Goal: Task Accomplishment & Management: Use online tool/utility

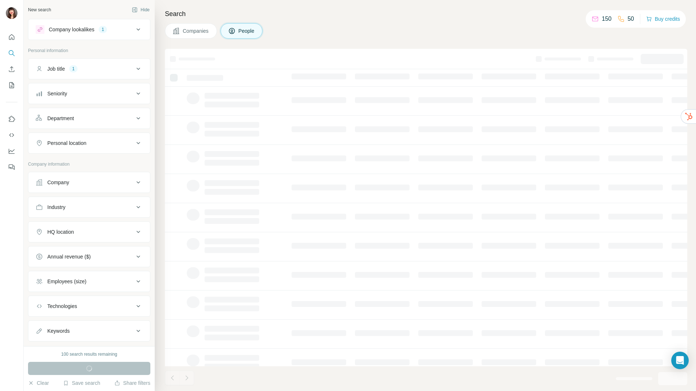
click at [61, 29] on div "Company lookalikes" at bounding box center [71, 29] width 45 height 7
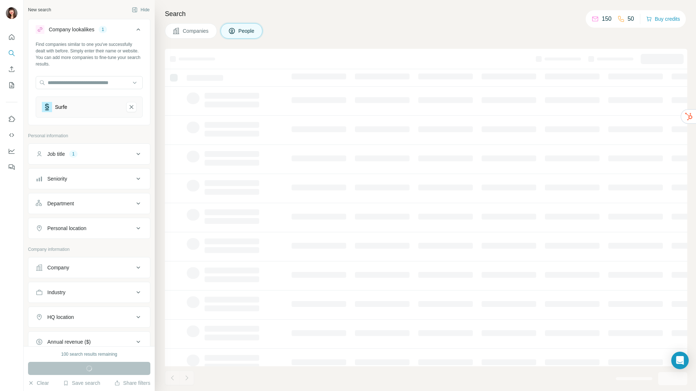
click at [61, 29] on div "Company lookalikes" at bounding box center [71, 29] width 45 height 7
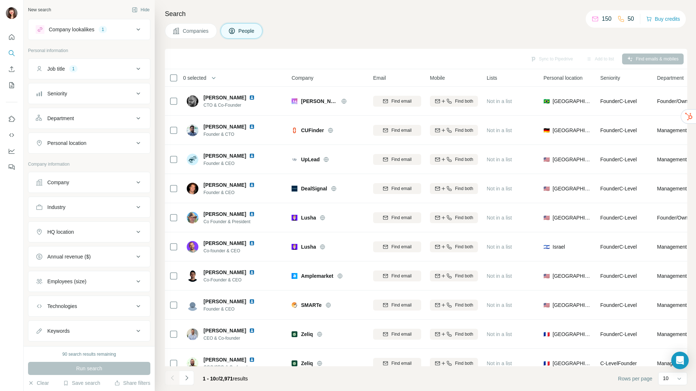
click at [171, 50] on div "Sync to Pipedrive Add to list Find emails & mobiles" at bounding box center [426, 59] width 522 height 20
